Goal: Information Seeking & Learning: Learn about a topic

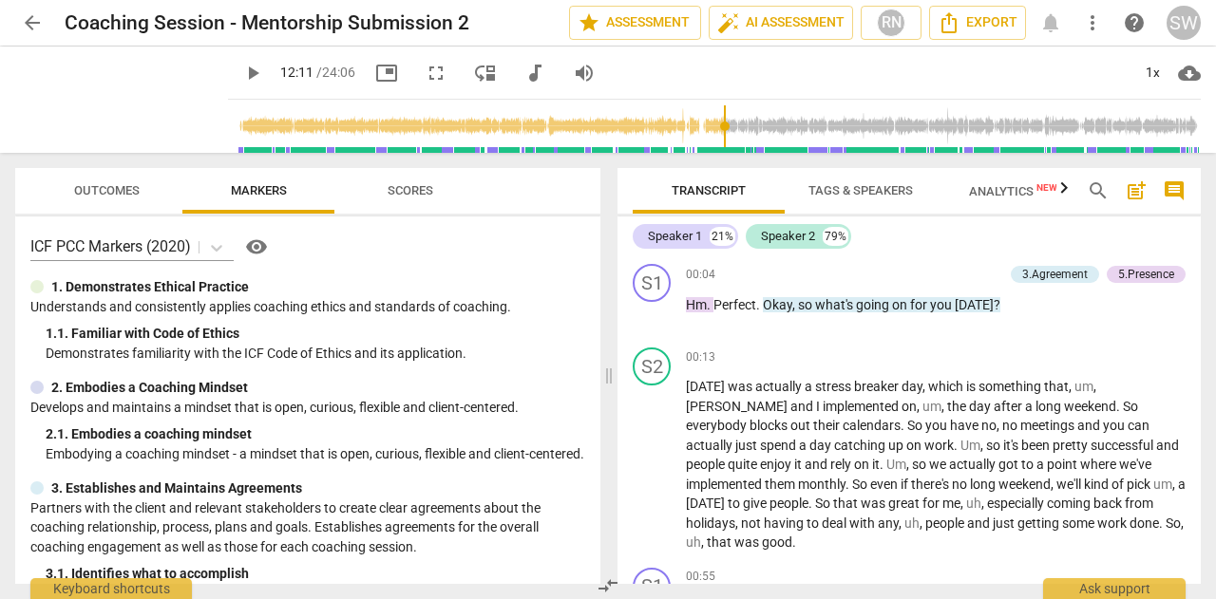
click at [711, 130] on input "range" at bounding box center [718, 126] width 965 height 61
click at [863, 119] on input "range" at bounding box center [718, 126] width 965 height 61
click at [887, 122] on input "range" at bounding box center [718, 126] width 965 height 61
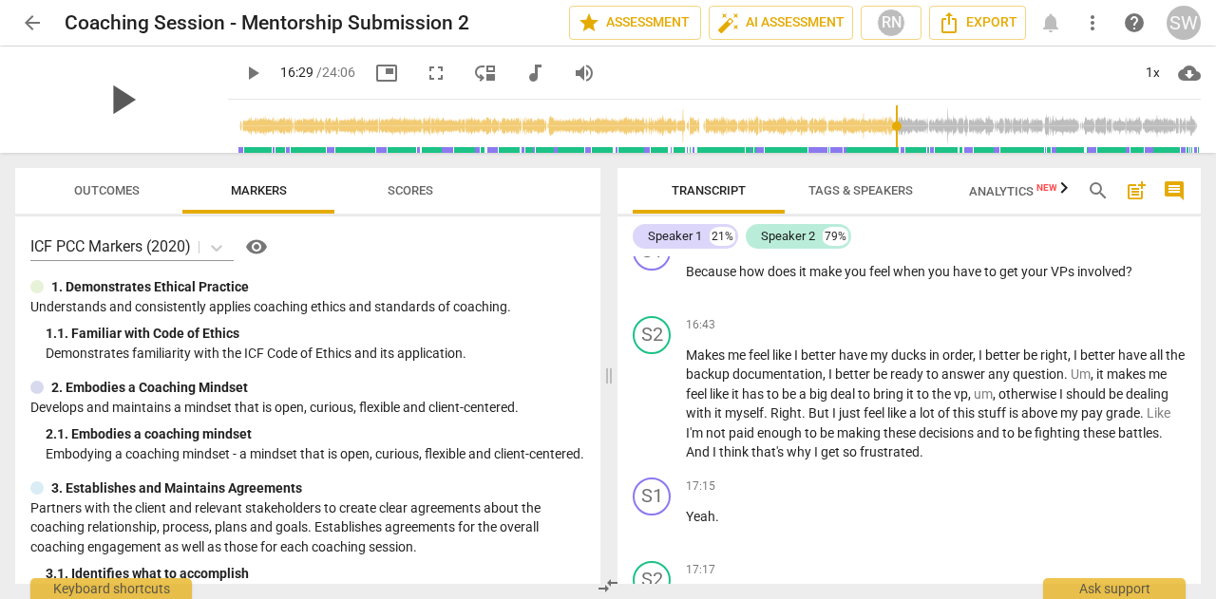
click at [110, 105] on span "play_arrow" at bounding box center [121, 99] width 49 height 49
type input "991"
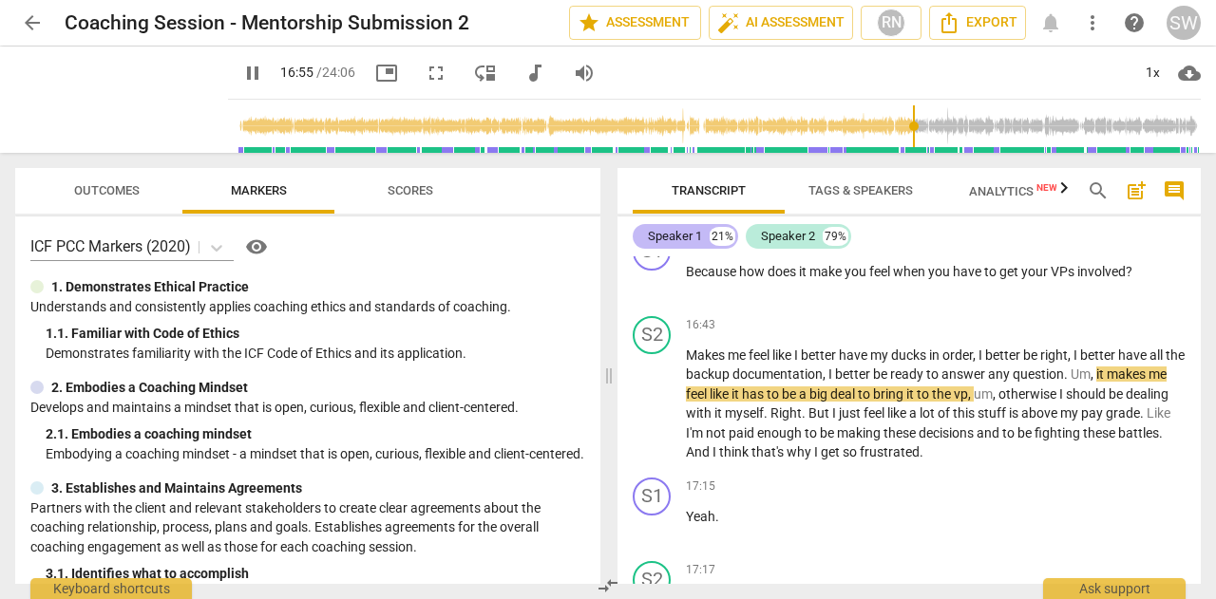
click at [669, 234] on div "Speaker 1" at bounding box center [675, 236] width 54 height 19
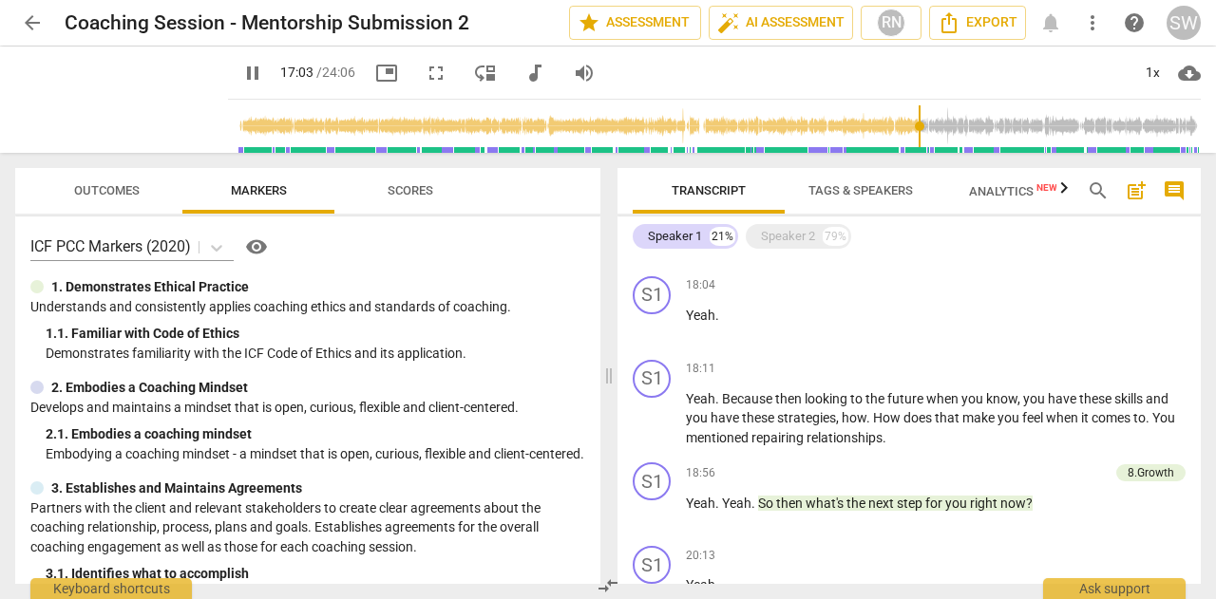
scroll to position [2479, 0]
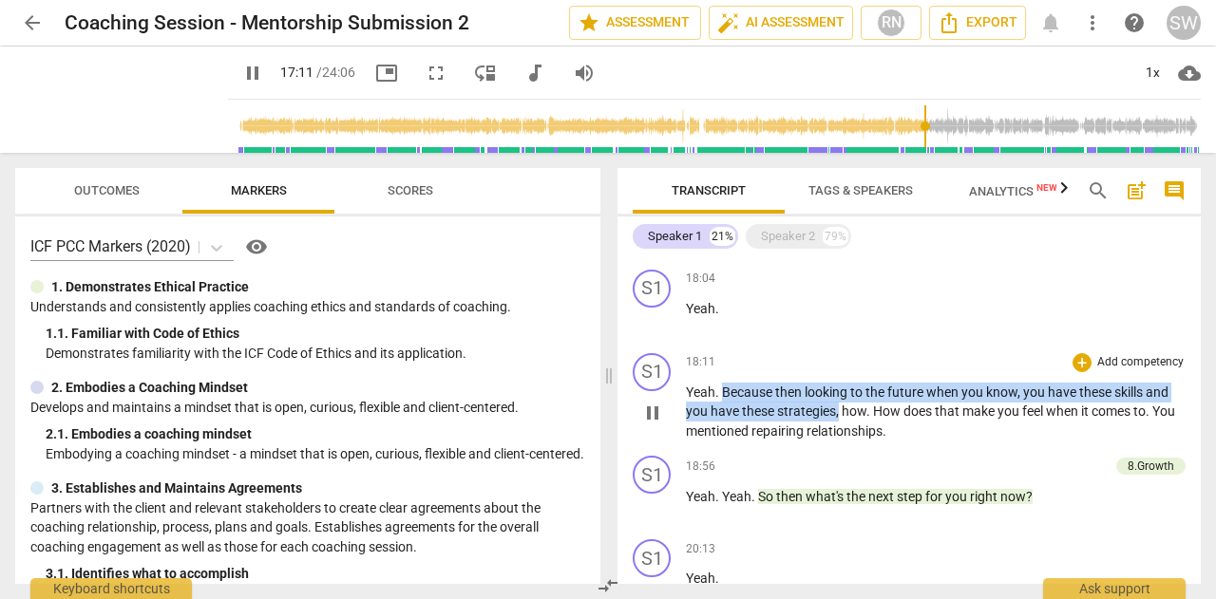
drag, startPoint x: 722, startPoint y: 408, endPoint x: 838, endPoint y: 427, distance: 117.3
click at [838, 427] on p "Yeah . Because then looking to the future when you know , you have these skills…" at bounding box center [936, 412] width 500 height 59
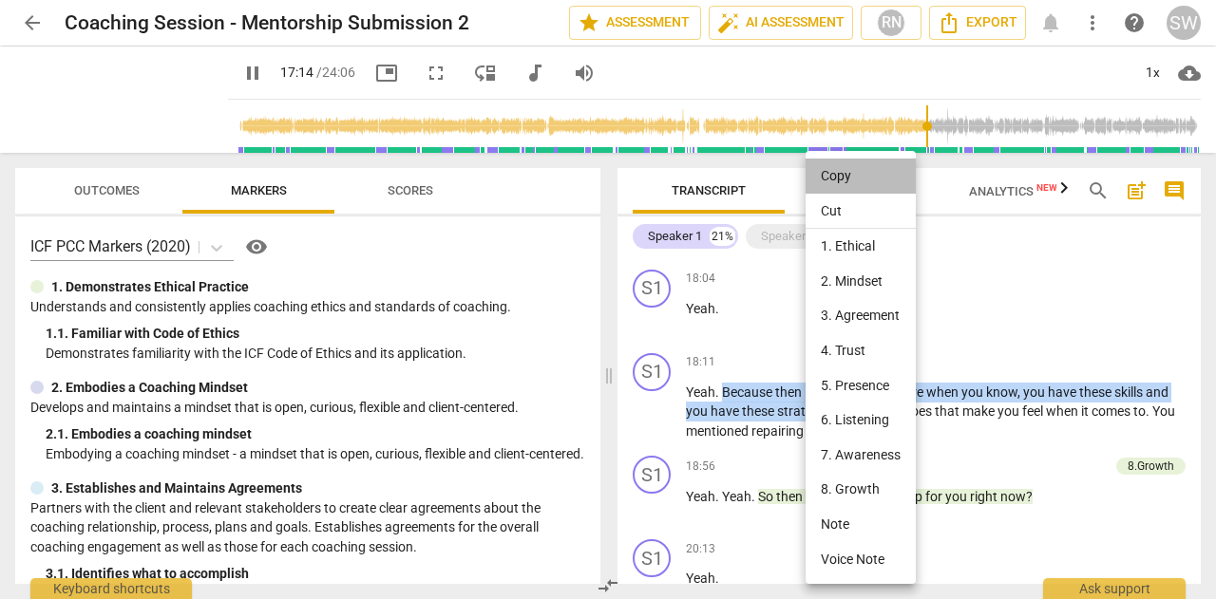
click at [843, 177] on li "Copy" at bounding box center [861, 176] width 110 height 35
copy p "Because then looking to the future when you know , you have these skills and yo…"
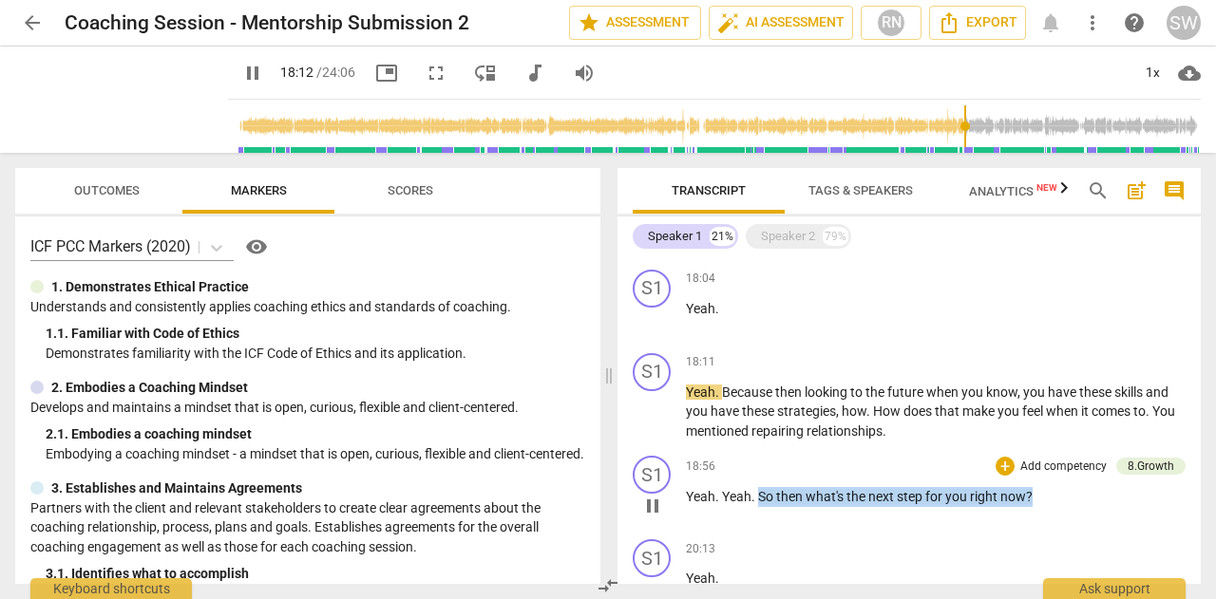
drag, startPoint x: 760, startPoint y: 510, endPoint x: 1045, endPoint y: 512, distance: 285.0
click at [1045, 507] on p "Yeah . Yeah . So then what's the next step for you right now ?" at bounding box center [936, 497] width 500 height 20
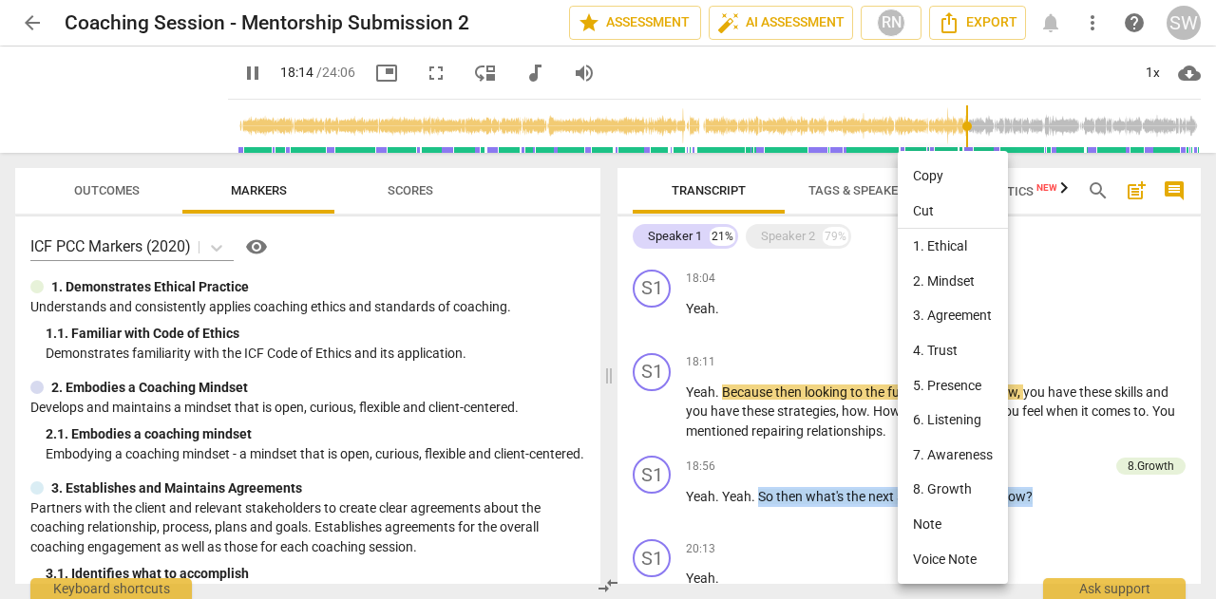
click at [938, 172] on li "Copy" at bounding box center [953, 176] width 110 height 35
copy p "So then what's the next step for you right now ?"
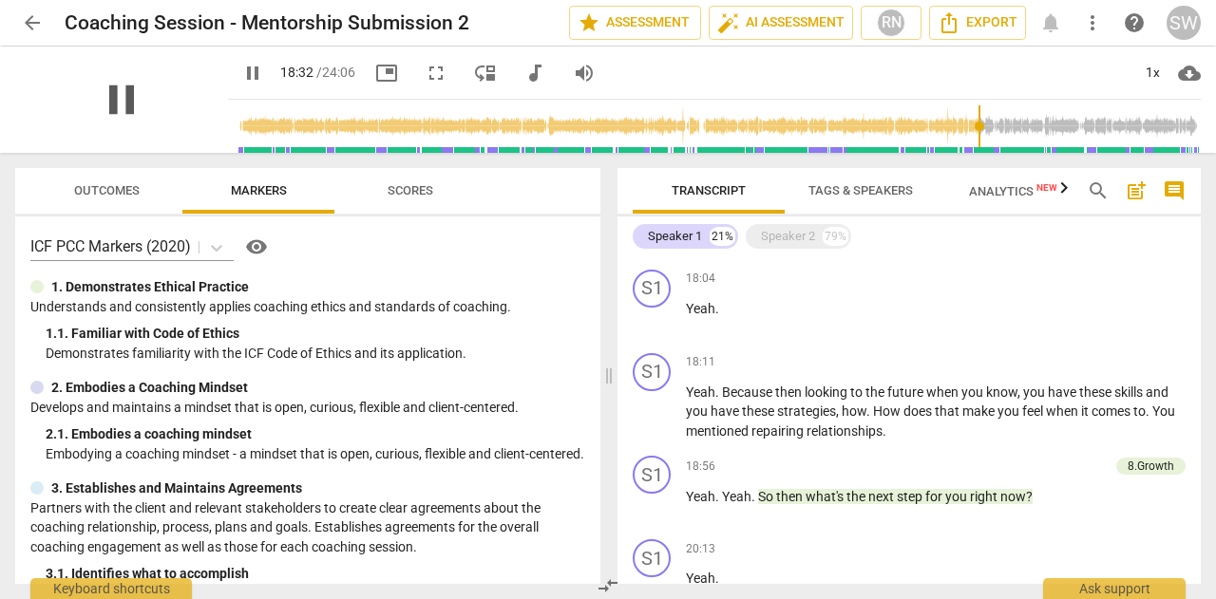
click at [115, 104] on span "pause" at bounding box center [121, 99] width 49 height 49
click at [787, 240] on div "Speaker 2" at bounding box center [788, 236] width 54 height 19
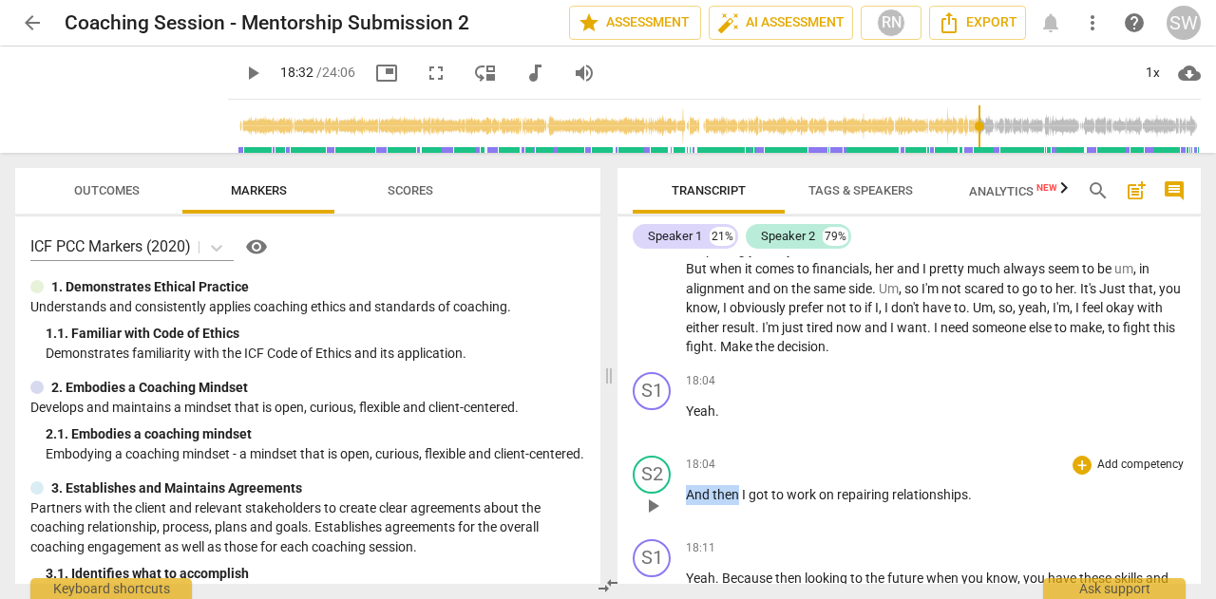
scroll to position [6712, 0]
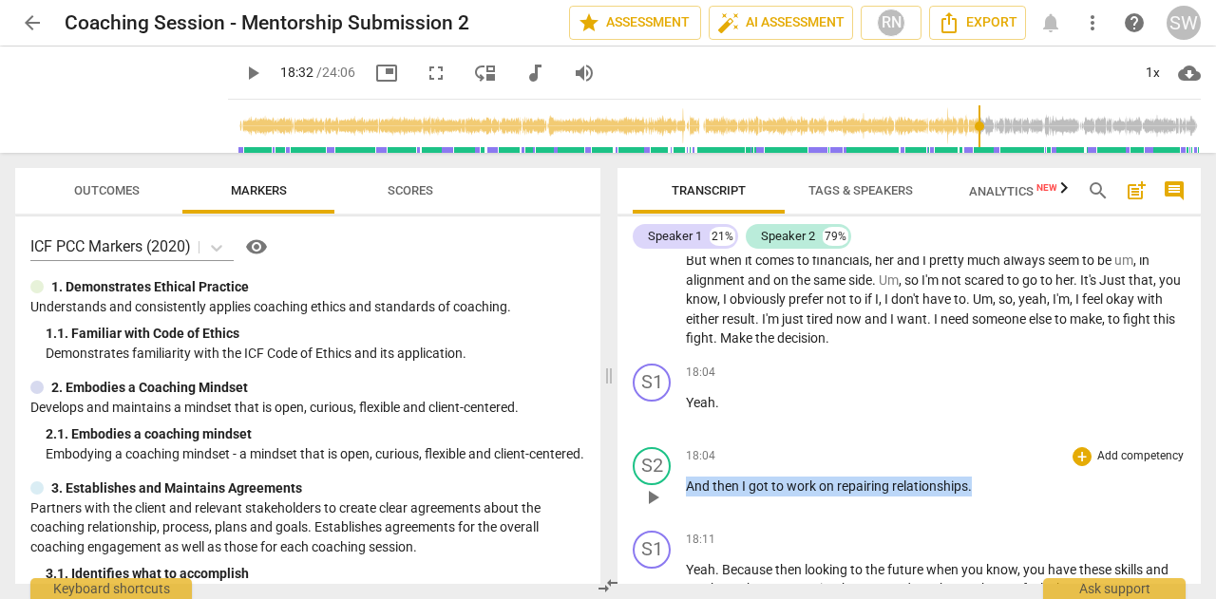
drag, startPoint x: 686, startPoint y: 575, endPoint x: 991, endPoint y: 560, distance: 305.3
click at [991, 497] on p "And then I got to work on repairing relationships ." at bounding box center [936, 487] width 500 height 20
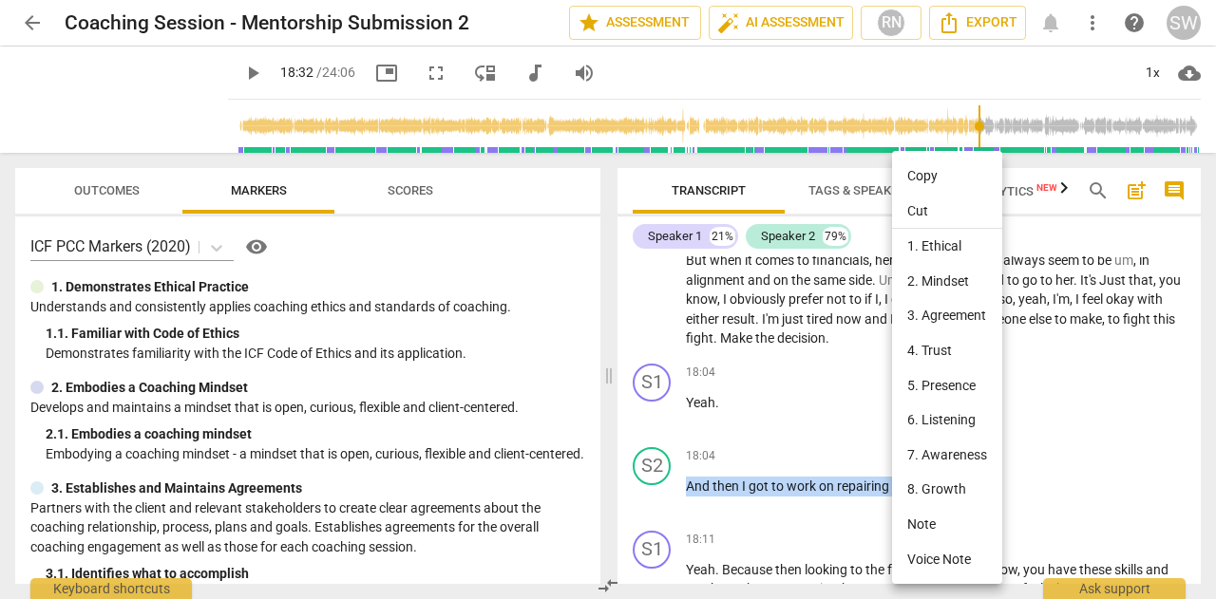
click at [933, 178] on li "Copy" at bounding box center [947, 176] width 110 height 35
copy p "And then I got to work on repairing relationships ."
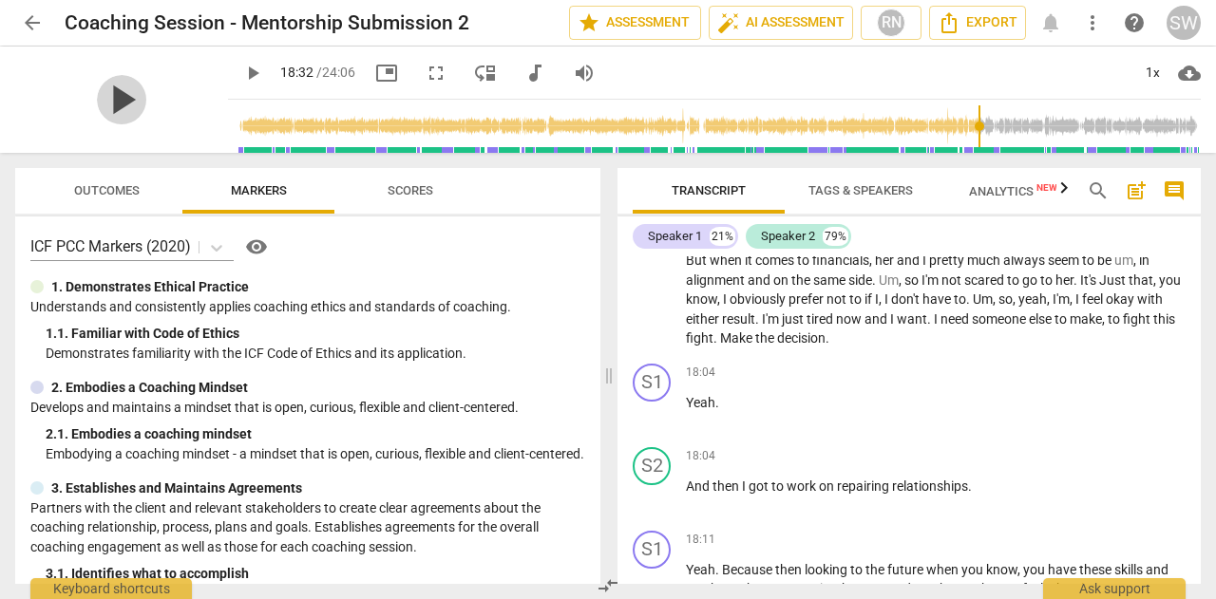
click at [112, 99] on span "play_arrow" at bounding box center [121, 99] width 49 height 49
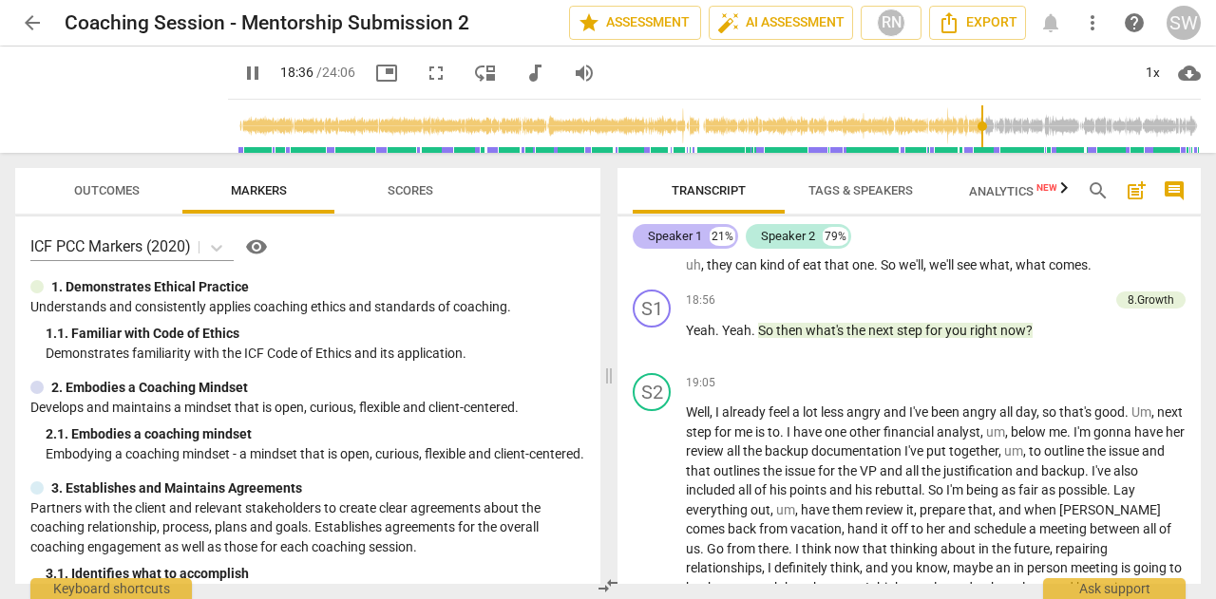
click at [674, 238] on div "Speaker 1" at bounding box center [675, 236] width 54 height 19
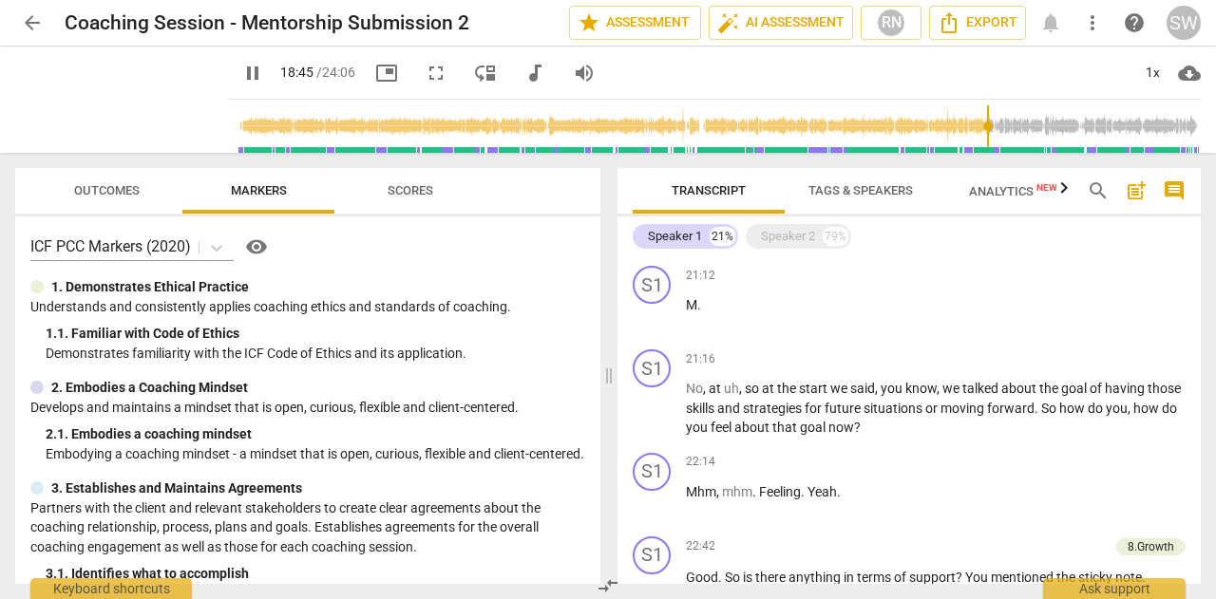
scroll to position [2927, 0]
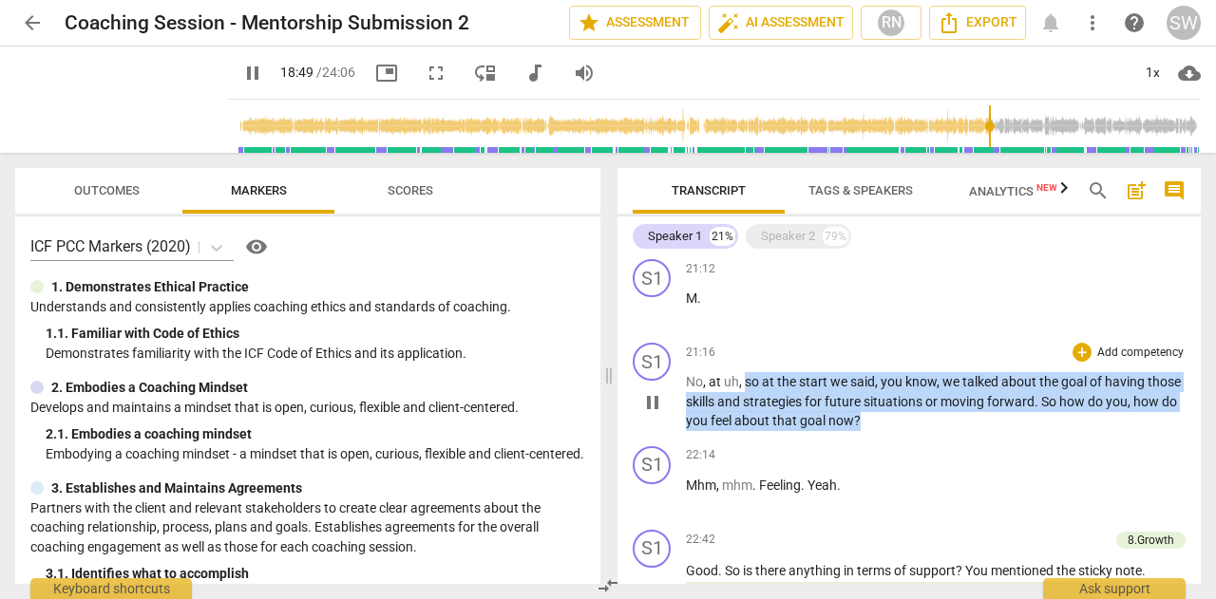
drag, startPoint x: 744, startPoint y: 400, endPoint x: 916, endPoint y: 447, distance: 178.4
click at [916, 431] on p "No , at uh , so at the start we said , you know , we talked about the goal of h…" at bounding box center [936, 401] width 500 height 59
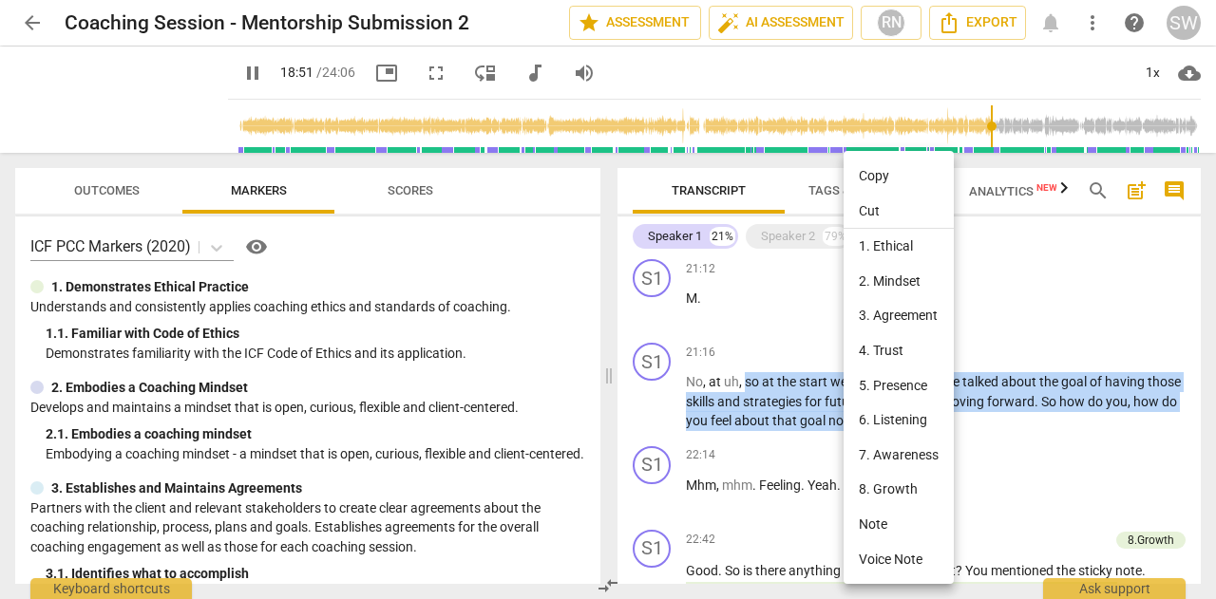
click at [882, 178] on li "Copy" at bounding box center [899, 176] width 110 height 35
copy p "so at the start we said , you know , we talked about the goal of having those s…"
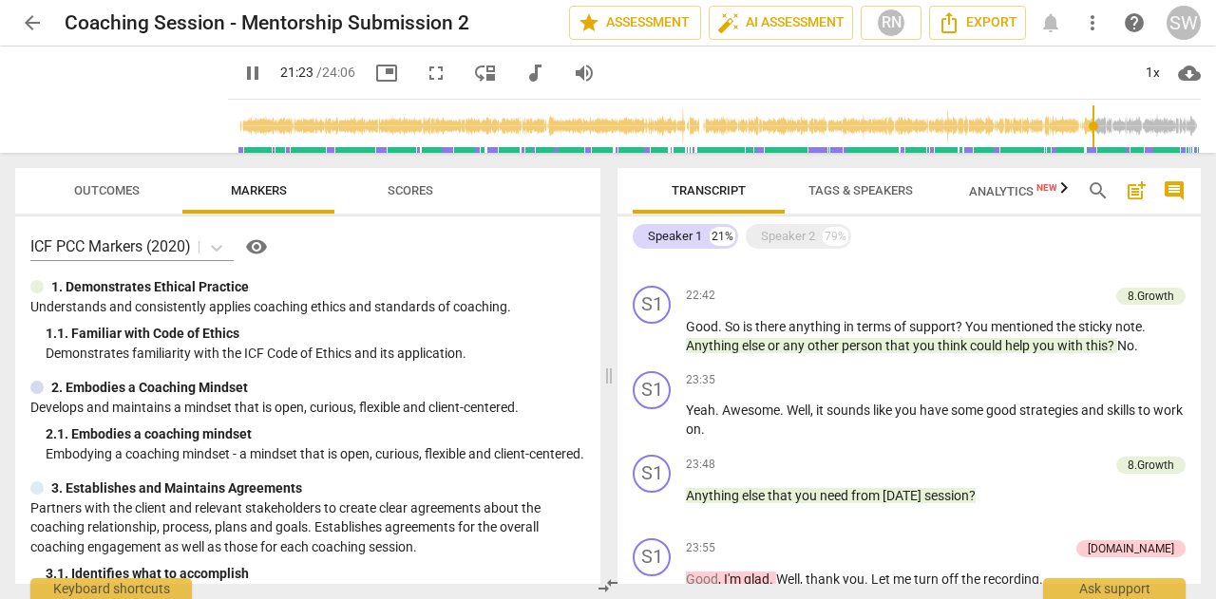
scroll to position [3178, 0]
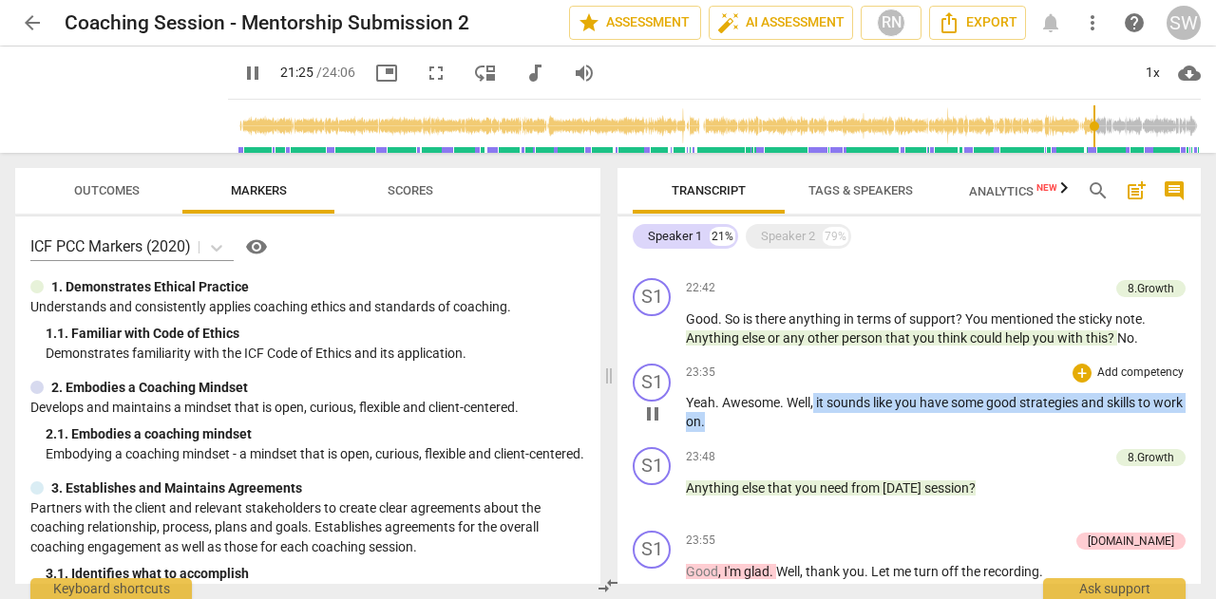
drag, startPoint x: 815, startPoint y: 420, endPoint x: 802, endPoint y: 434, distance: 19.5
click at [802, 432] on p "Yeah . Awesome . Well , it sounds like you have some good strategies and skills…" at bounding box center [936, 412] width 500 height 39
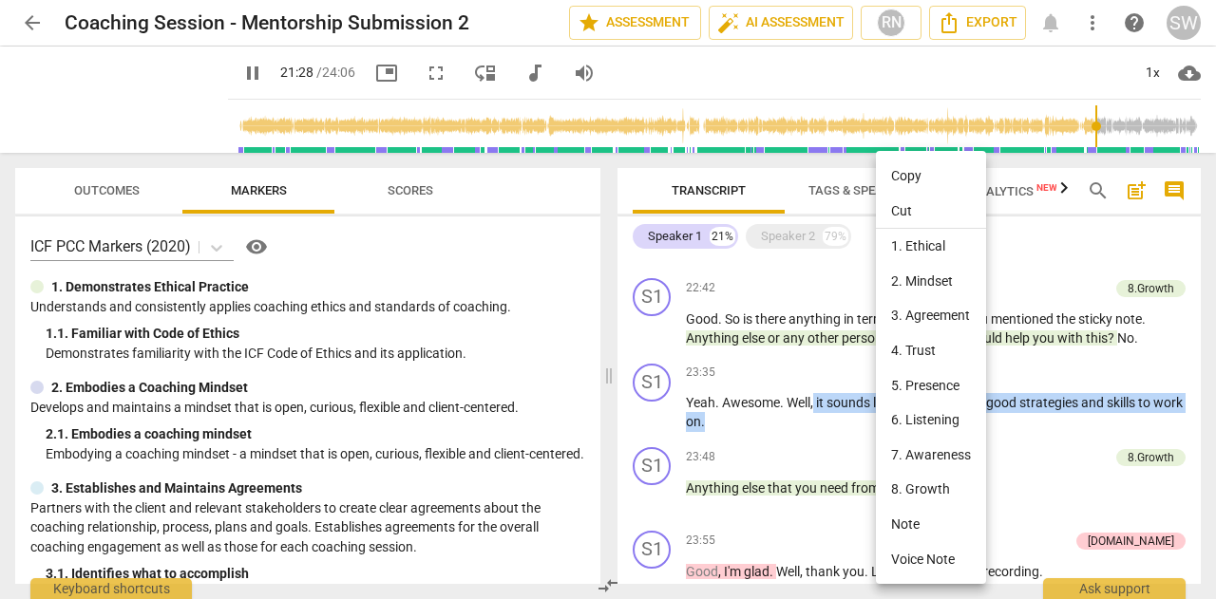
click at [899, 181] on li "Copy" at bounding box center [931, 176] width 110 height 35
copy p "it sounds like you have some good strategies and skills to work on ."
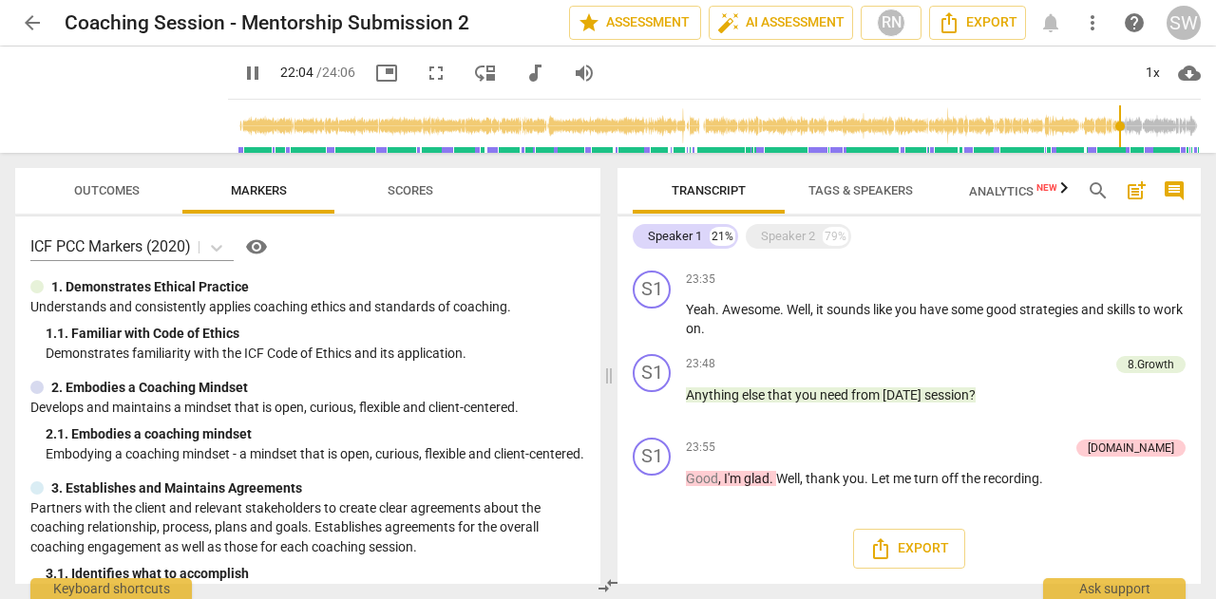
scroll to position [3290, 0]
type input "1327"
